Goal: Task Accomplishment & Management: Manage account settings

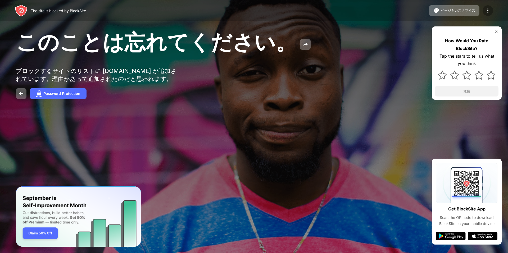
click at [489, 10] on img at bounding box center [488, 10] width 6 height 6
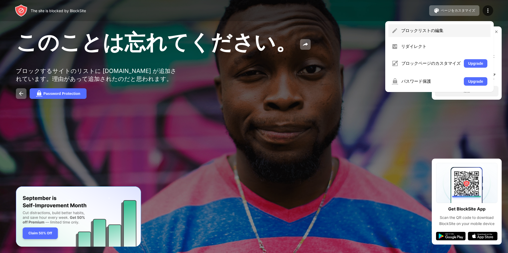
click at [432, 33] on div "ブロックリストの編集" at bounding box center [444, 31] width 86 height 6
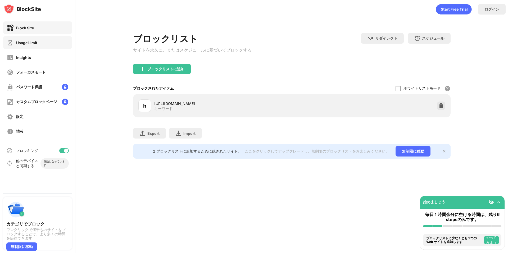
click at [30, 43] on div "Usage Limit" at bounding box center [26, 42] width 21 height 4
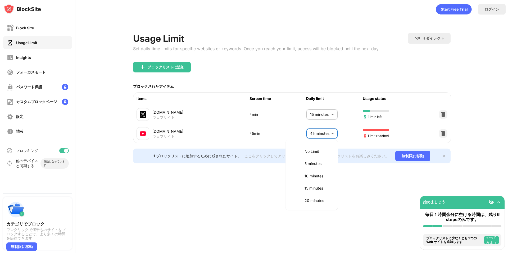
click at [324, 139] on body "Block Site Usage Limit Insights フォーカスモード パスワード保護 カスタムブロックページ 設定 情報 ブロッキング 他のデバイ…" at bounding box center [254, 126] width 508 height 253
click at [316, 171] on p "1.5 hours" at bounding box center [317, 171] width 27 height 6
type input "**"
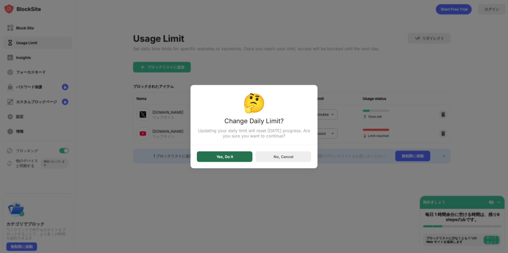
click at [231, 158] on div "Yes, Do It" at bounding box center [224, 156] width 17 height 4
